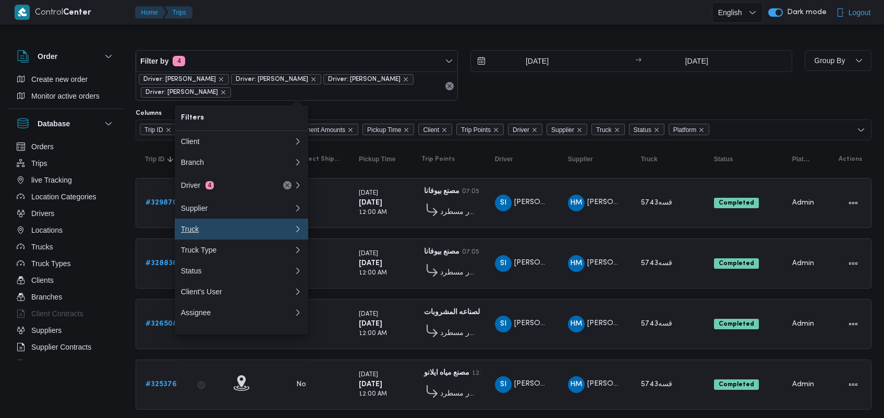
click at [212, 239] on button "Truck 0" at bounding box center [241, 228] width 133 height 21
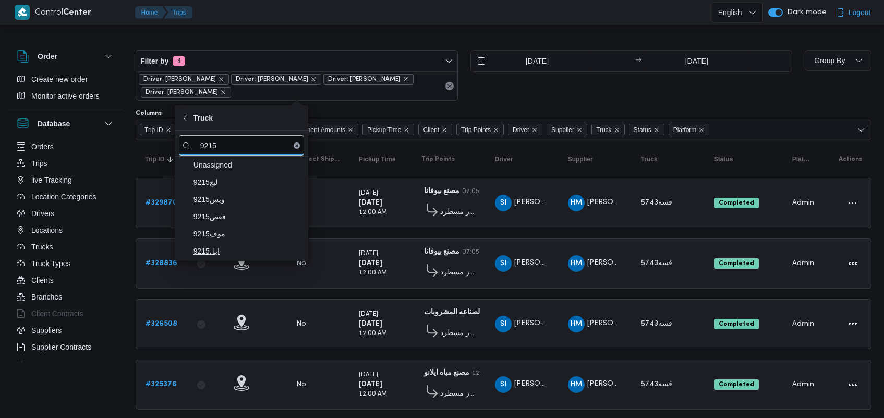
type input "9215"
click at [222, 251] on span "ايل9215" at bounding box center [247, 250] width 108 height 13
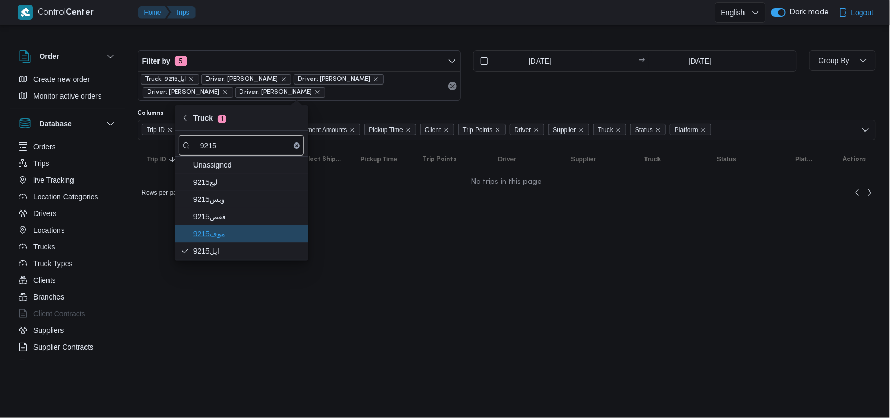
click at [227, 235] on span "موف9215" at bounding box center [247, 233] width 108 height 13
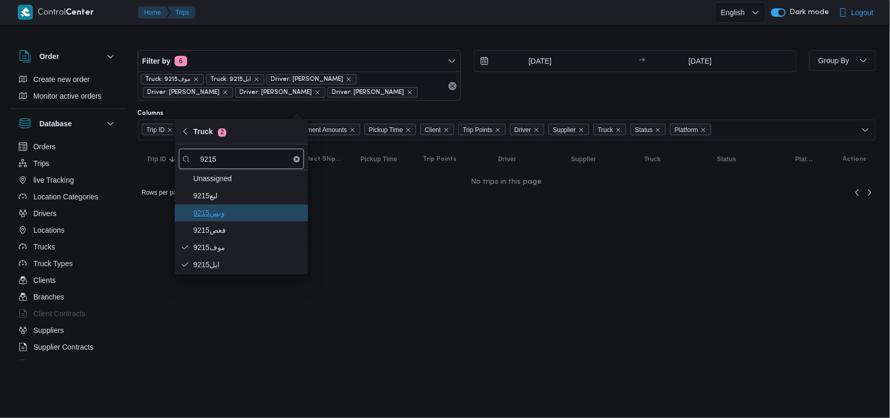
click at [230, 219] on span "وبس9215" at bounding box center [241, 212] width 125 height 17
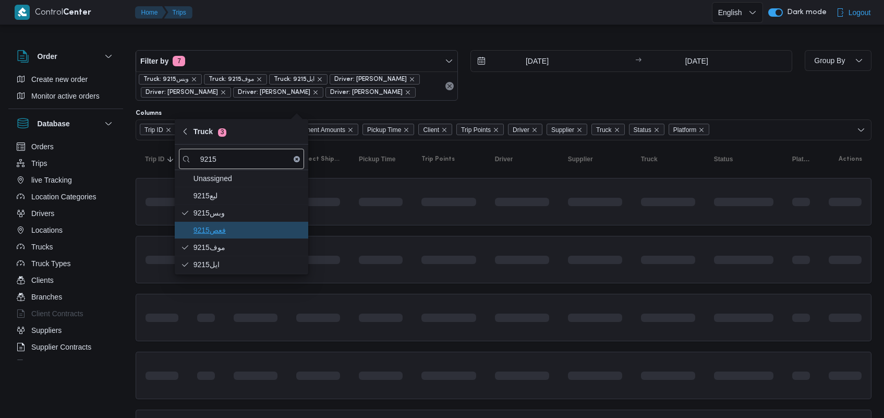
click at [224, 230] on span "فعص9215" at bounding box center [247, 230] width 108 height 13
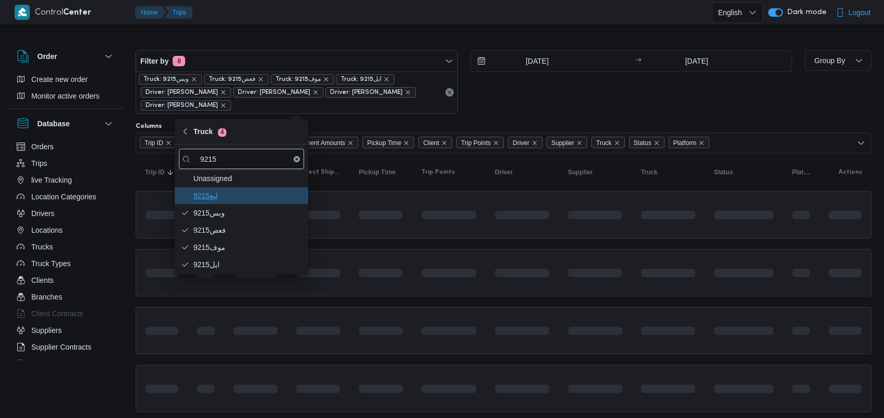
click at [223, 197] on span "لبع9215" at bounding box center [247, 195] width 108 height 13
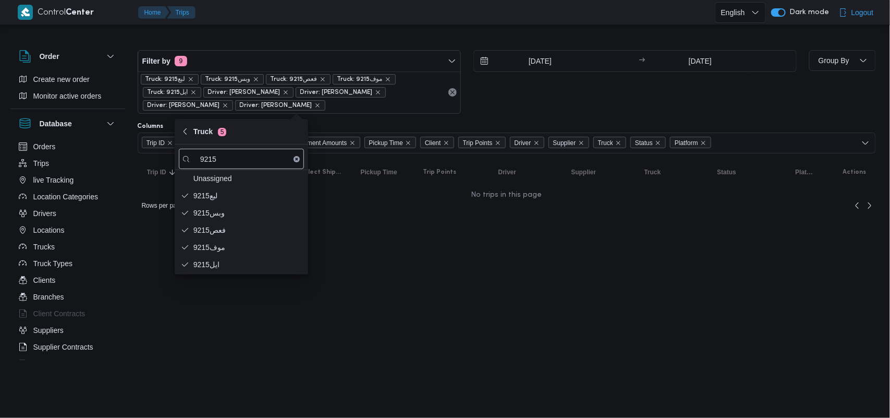
click at [325, 107] on span "Driver: [PERSON_NAME]" at bounding box center [280, 105] width 90 height 10
click at [321, 107] on icon "remove selected entity" at bounding box center [317, 105] width 6 height 6
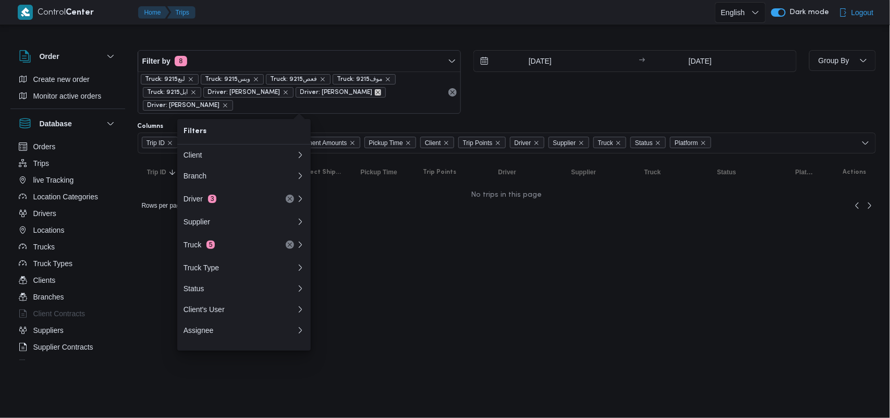
click at [381, 92] on icon "remove selected entity" at bounding box center [378, 92] width 6 height 6
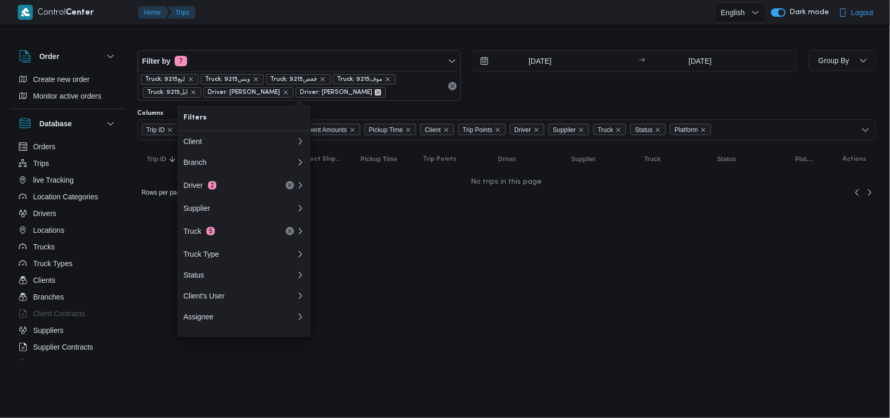
click at [381, 90] on icon "remove selected entity" at bounding box center [378, 92] width 6 height 6
click at [289, 93] on icon "remove selected entity" at bounding box center [286, 92] width 6 height 6
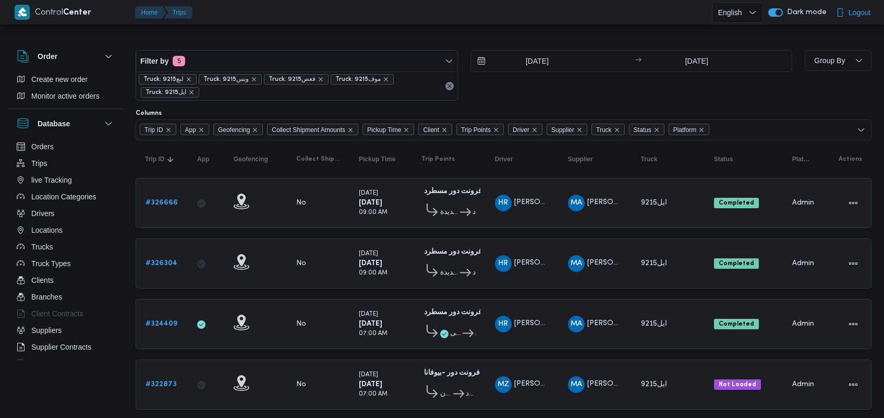
click at [553, 100] on div "[DATE] → [DATE]" at bounding box center [631, 75] width 322 height 51
click at [45, 334] on span "Suppliers" at bounding box center [46, 330] width 30 height 13
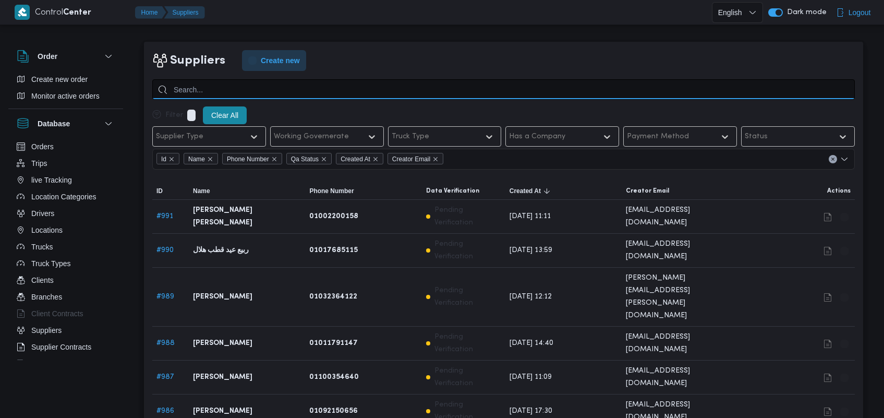
click at [293, 97] on input "search" at bounding box center [503, 89] width 702 height 20
type input "l"
type input "ميدو"
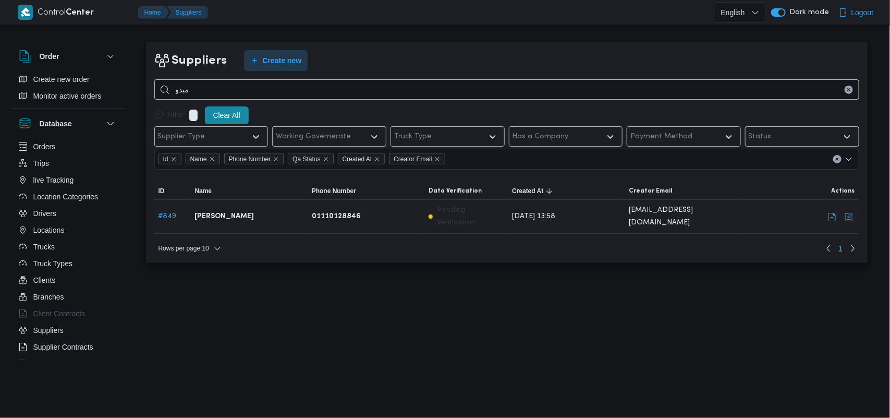
click at [162, 213] on link "# 849" at bounding box center [167, 216] width 18 height 7
select select "7"
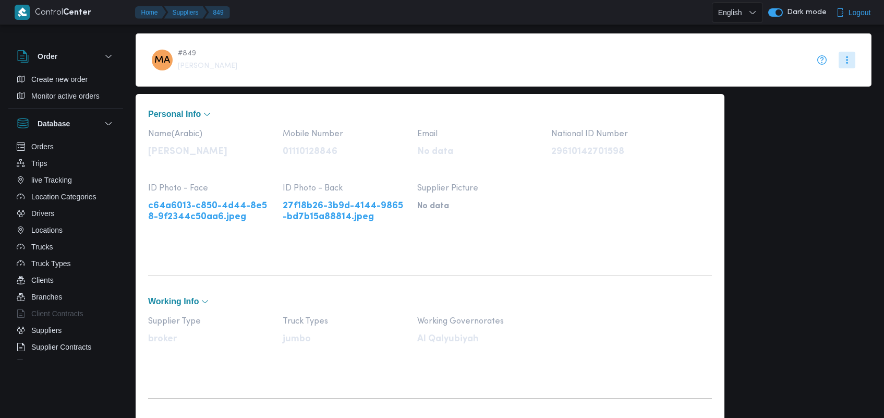
drag, startPoint x: 884, startPoint y: 80, endPoint x: 889, endPoint y: 170, distance: 90.9
click at [883, 170] on html "Control Center Home Suppliers 849 English عربي Dark mode Logout Order Create ne…" at bounding box center [442, 209] width 884 height 418
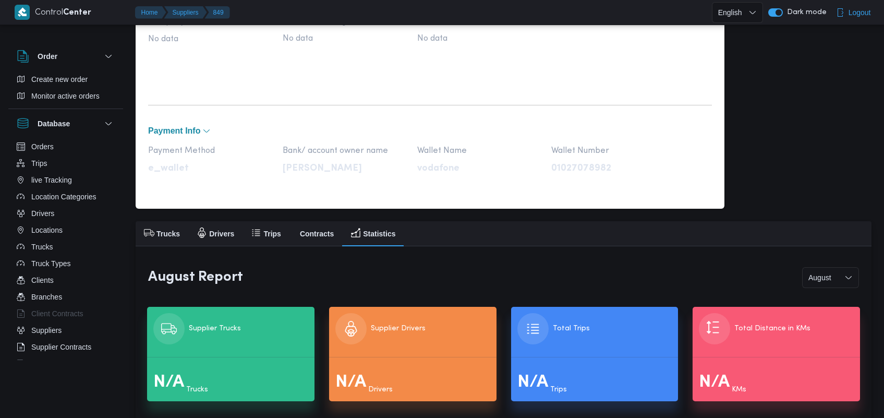
scroll to position [428, 0]
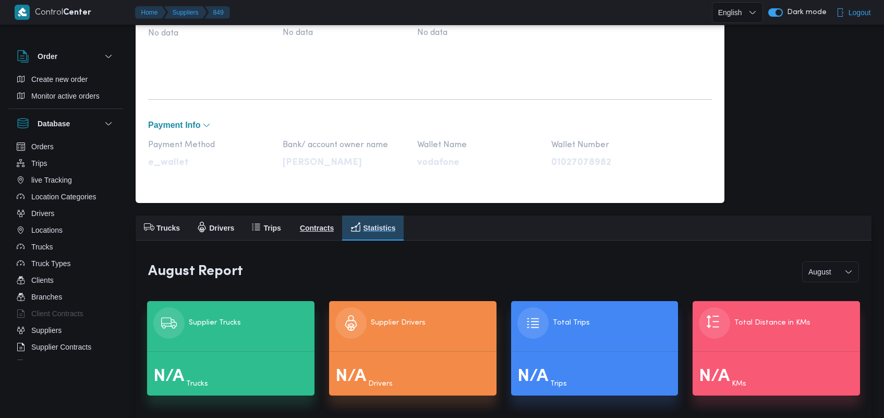
click at [313, 229] on h2 "Contracts" at bounding box center [317, 228] width 34 height 13
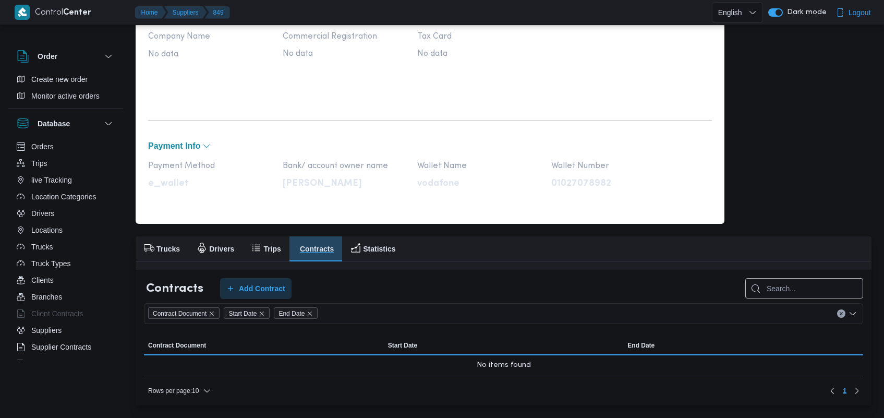
scroll to position [386, 0]
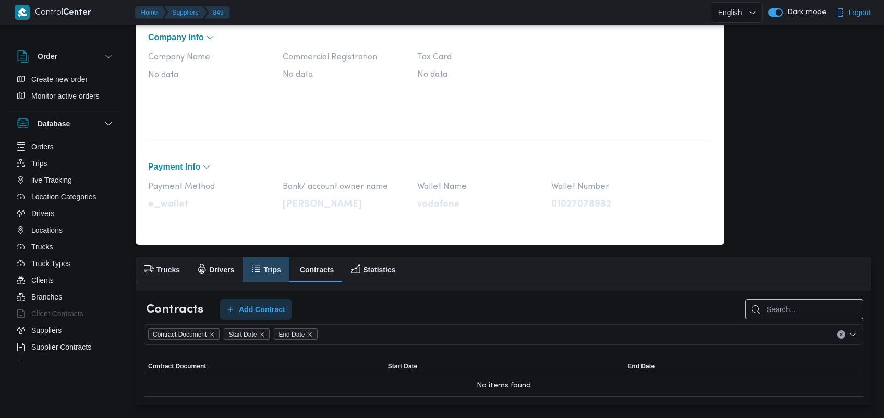
click at [259, 264] on icon "button" at bounding box center [256, 268] width 10 height 10
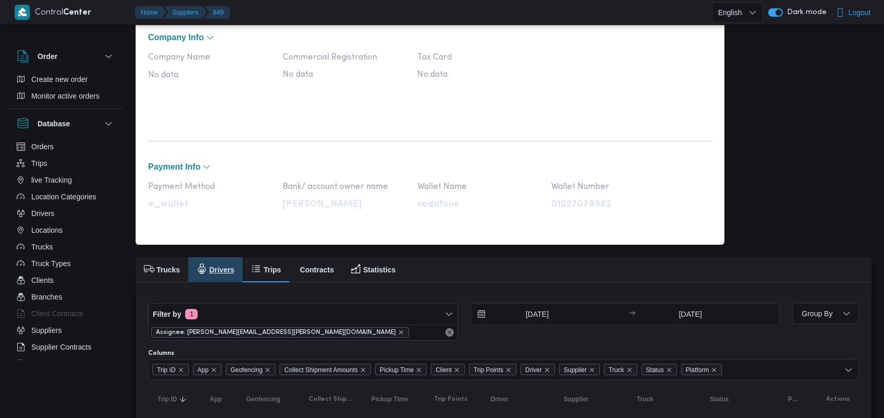
click at [209, 272] on h2 "Drivers" at bounding box center [221, 269] width 25 height 13
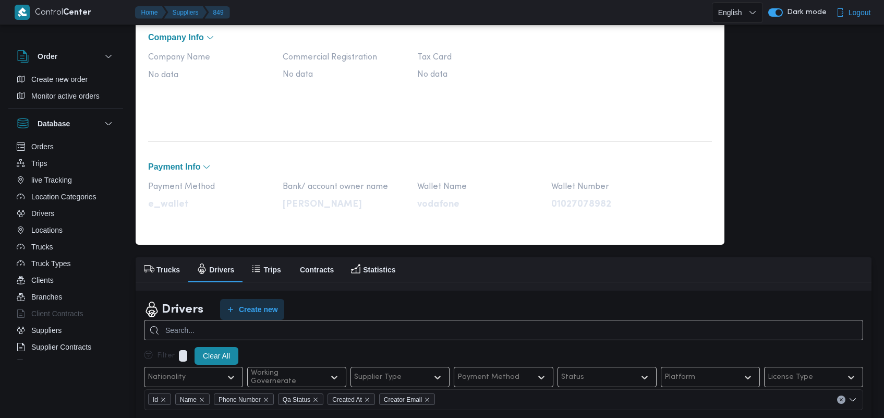
click at [163, 283] on div at bounding box center [503, 286] width 735 height 8
click at [163, 278] on button "Trucks" at bounding box center [162, 269] width 53 height 25
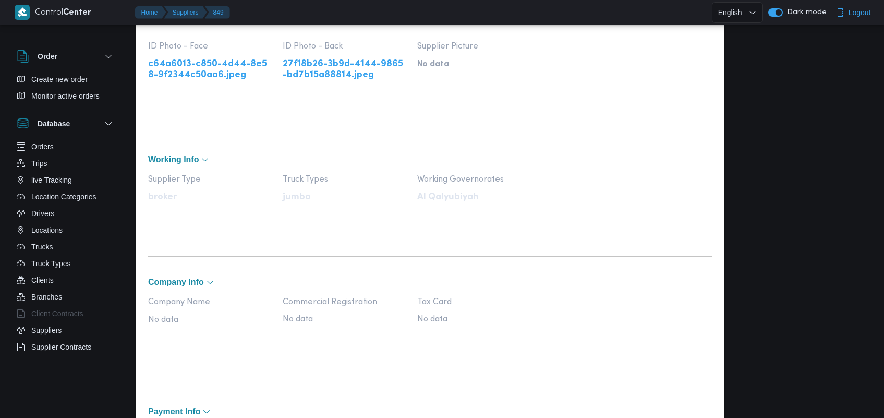
scroll to position [43, 0]
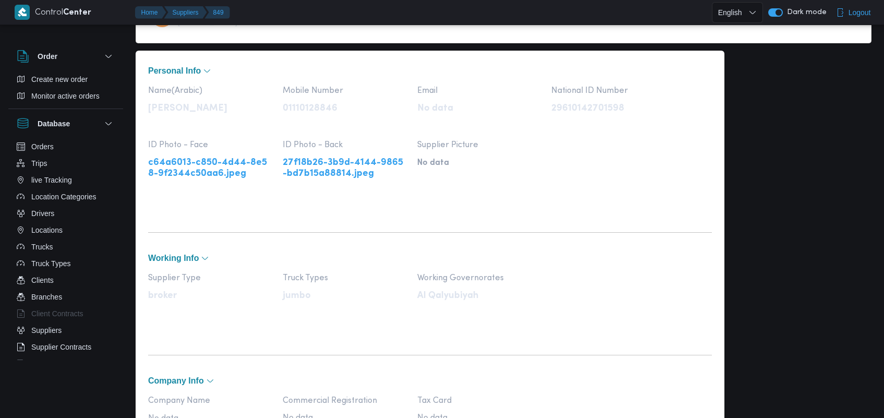
click at [240, 165] on link "c64a6013-c850-4d44-8e58-9f2344c50aa6.jpeg" at bounding box center [210, 167] width 124 height 21
